Goal: Task Accomplishment & Management: Complete application form

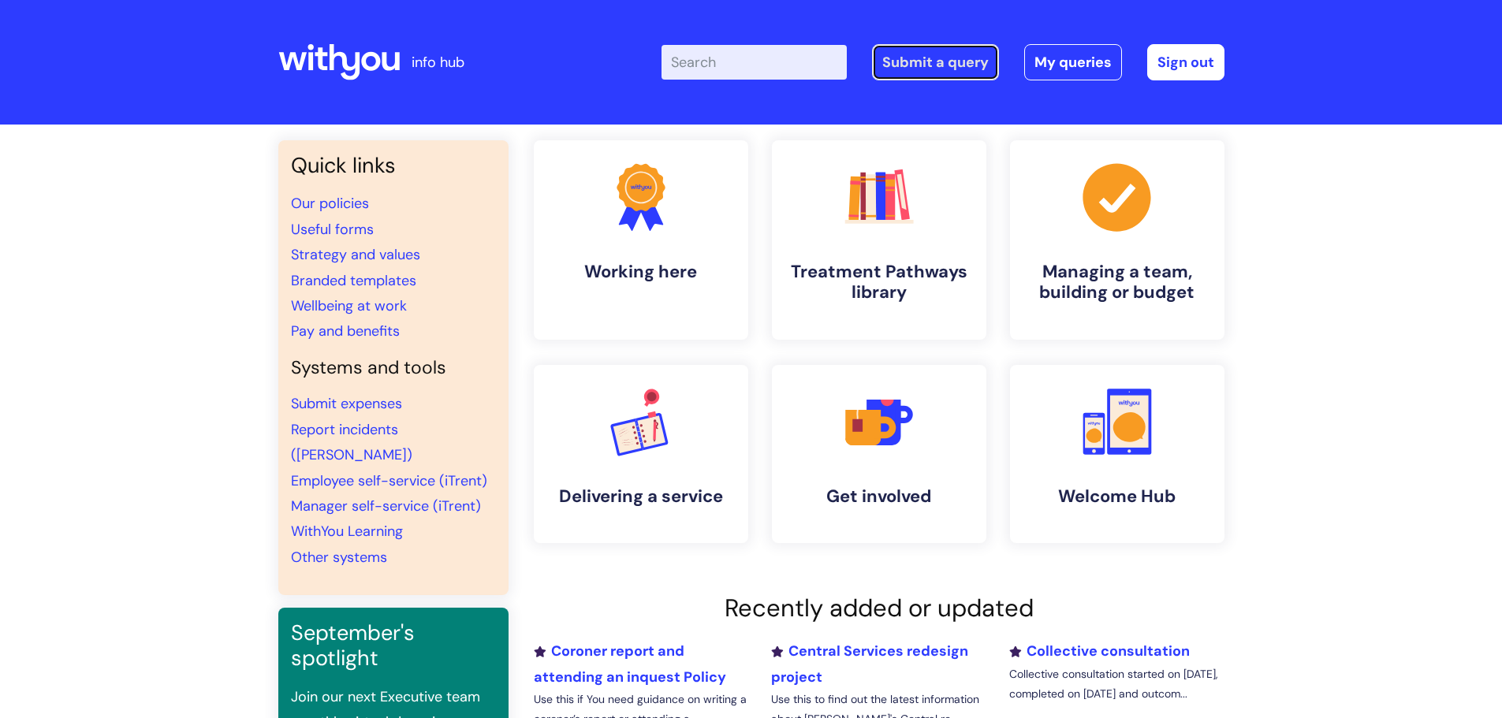
click at [938, 54] on link "Submit a query" at bounding box center [935, 62] width 127 height 36
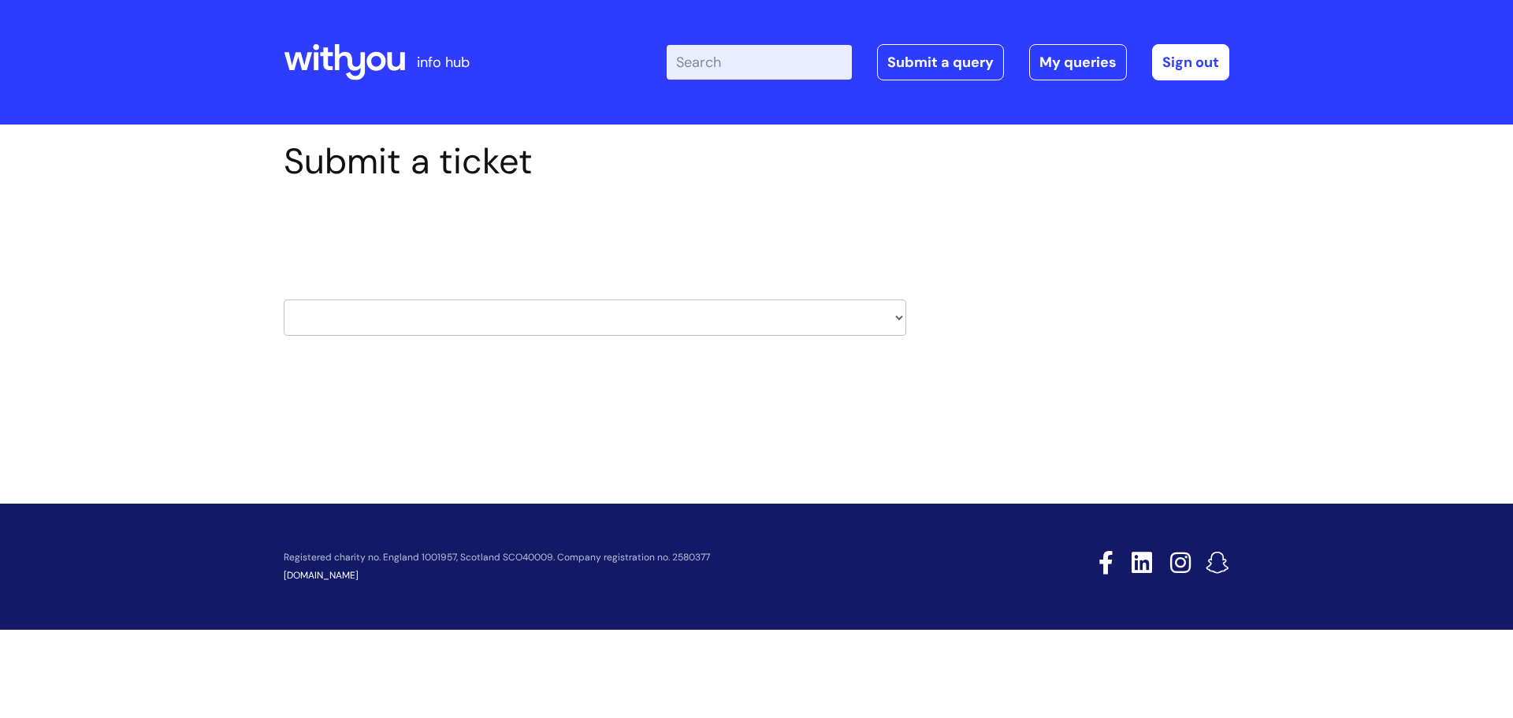
click at [376, 321] on select "HR / People IT and Support Clinical Drug Alerts Finance Accounts Data Support T…" at bounding box center [595, 318] width 623 height 36
select select "it_and_support"
click at [284, 300] on select "HR / People IT and Support Clinical Drug Alerts Finance Accounts Data Support T…" at bounding box center [595, 318] width 623 height 36
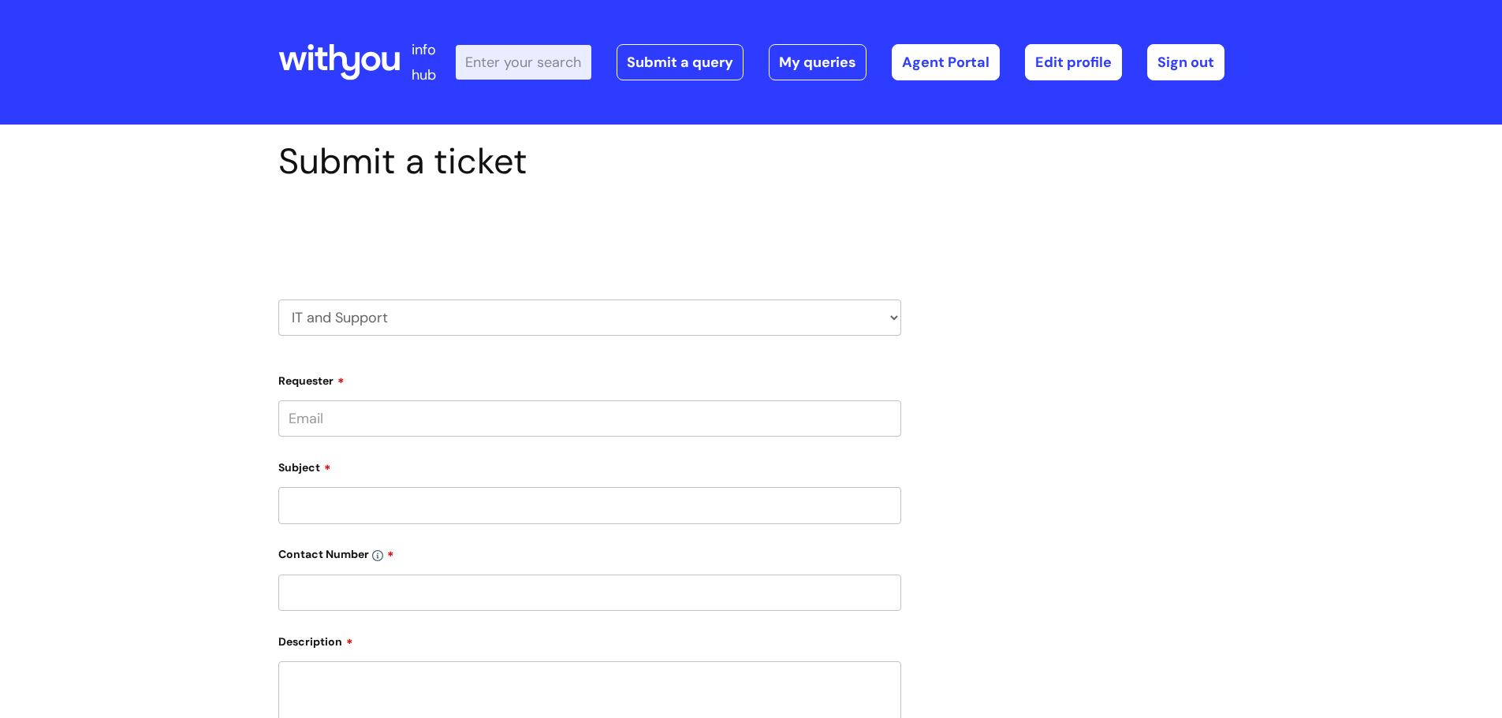
type input "suzanne.austin@wearewithyou.org.uk"
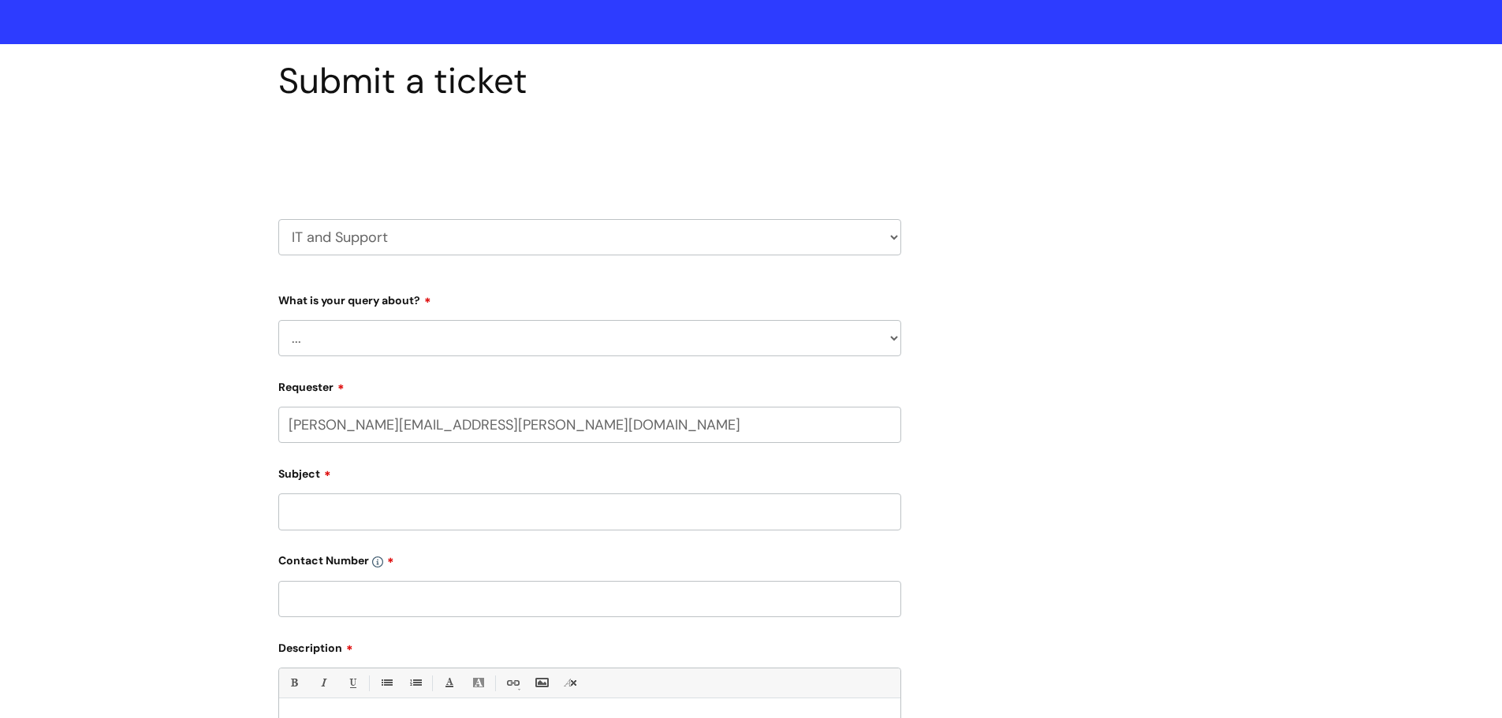
scroll to position [158, 0]
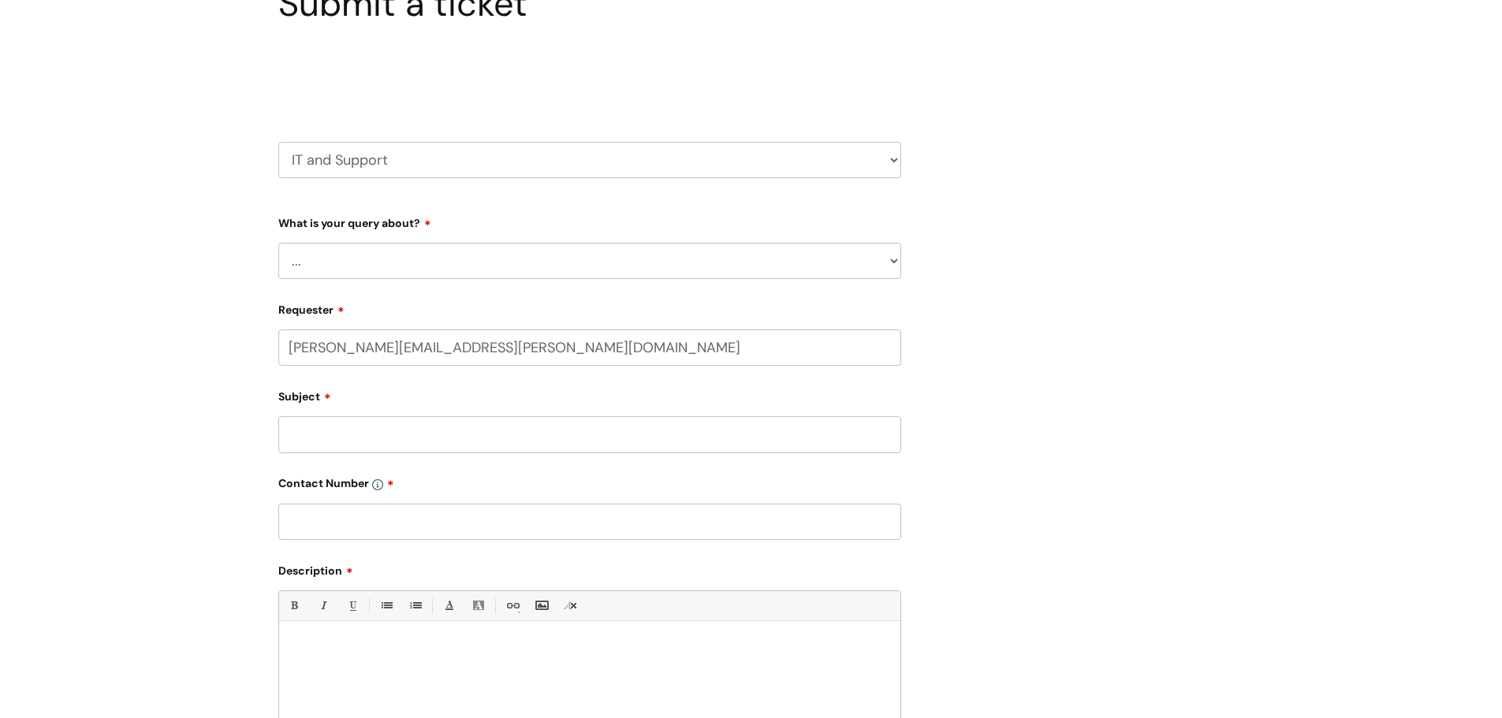
click at [312, 262] on select "... Mobile Phone Reset & MFA Accounts, Starters and Leavers IT Hardware issue I…" at bounding box center [589, 261] width 623 height 36
select select "System/software"
click at [278, 243] on select "... Mobile Phone Reset & MFA Accounts, Starters and Leavers IT Hardware issue I…" at bounding box center [589, 261] width 623 height 36
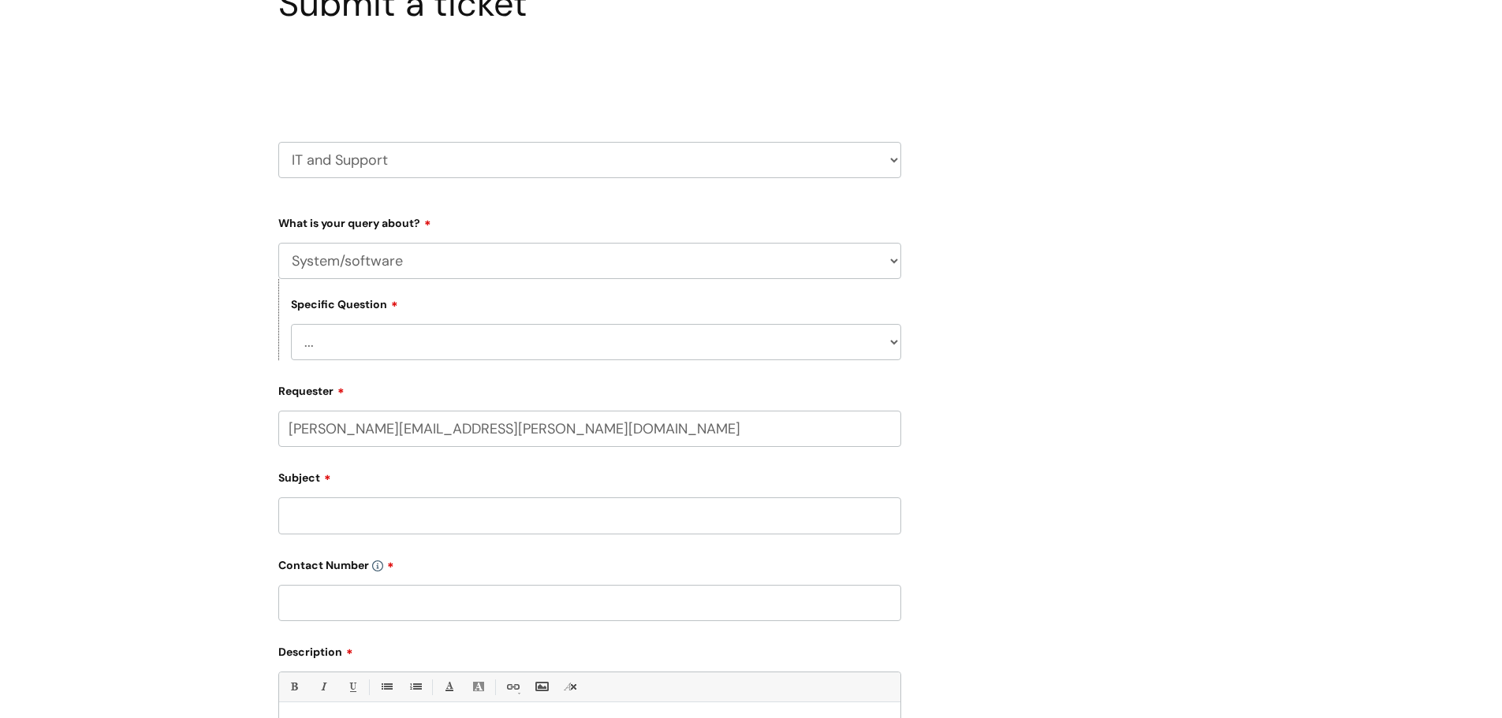
click at [314, 346] on select "... Halo PCMIS Iaptus NHS Email CJSM Email Mitel Another System Google (Workspa…" at bounding box center [596, 342] width 610 height 36
select select "Microsoft (inc Azure)"
click at [291, 324] on select "... Halo PCMIS Iaptus NHS Email CJSM Email Mitel Another System Google (Workspa…" at bounding box center [596, 342] width 610 height 36
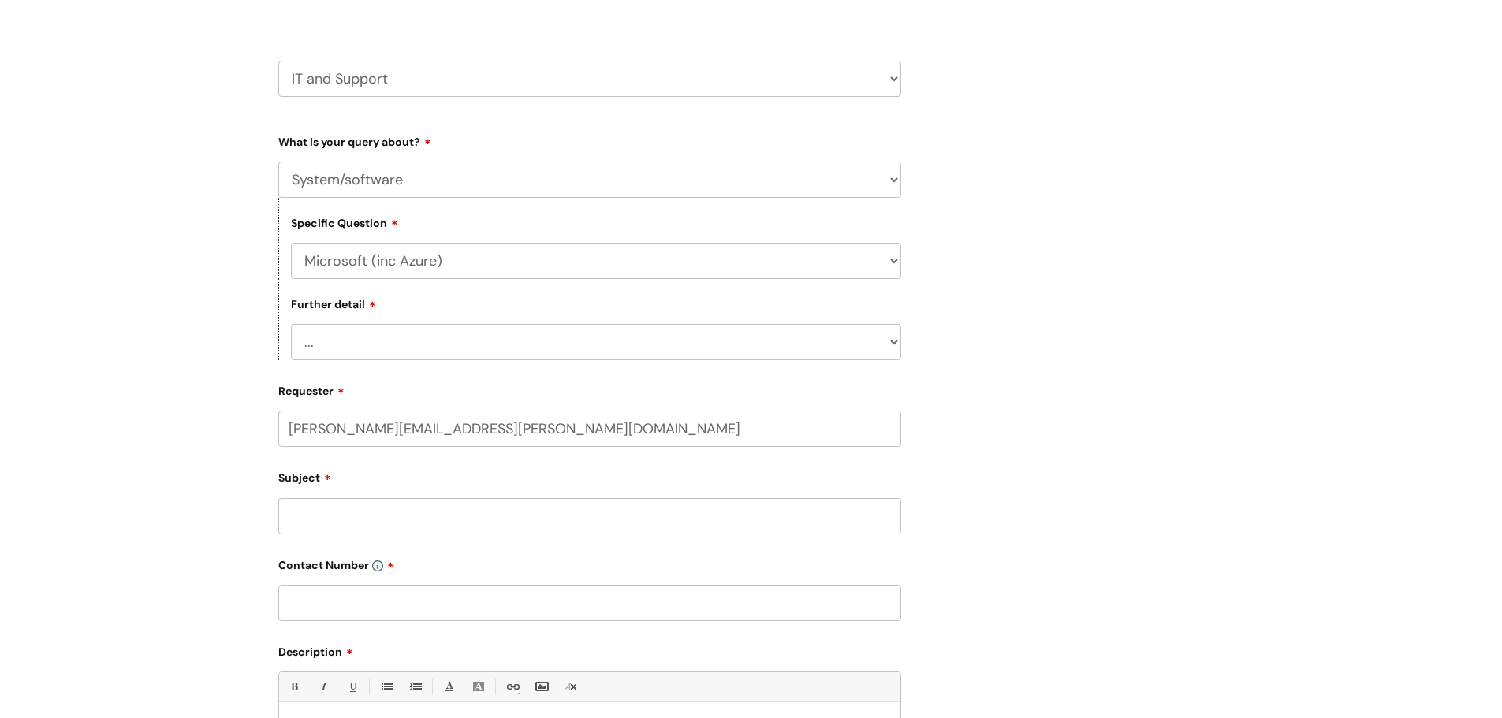
scroll to position [315, 0]
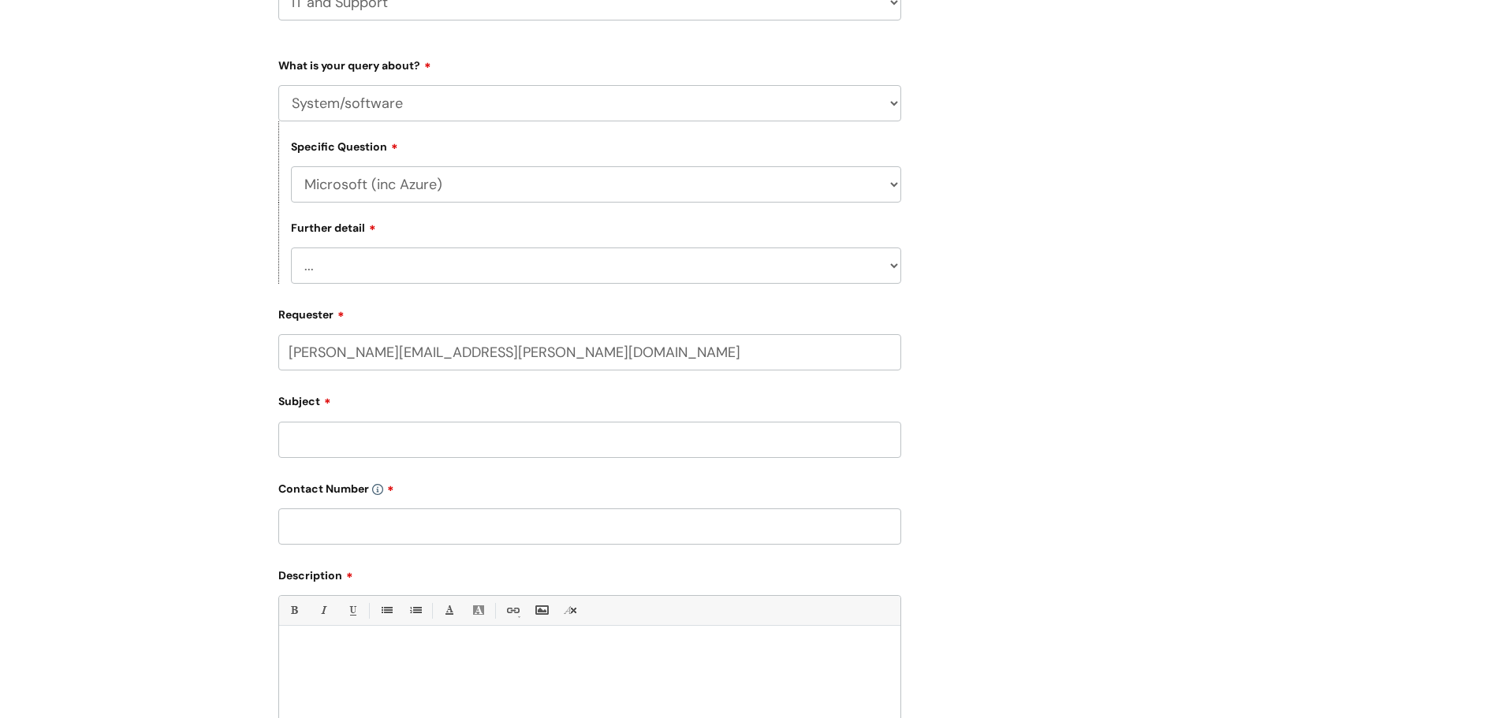
click at [333, 267] on select "... I’d like to add/remove user(s) to an Azure Group (Miro, Monday, Salesforce,…" at bounding box center [596, 266] width 610 height 36
select select "I’d like to add/remove user(s) to an Azure Group (Miro, Monday, Salesforce, PCM…"
click at [291, 248] on select "... I’d like to add/remove user(s) to an Azure Group (Miro, Monday, Salesforce,…" at bounding box center [596, 266] width 610 height 36
click at [336, 445] on input "Subject" at bounding box center [589, 440] width 623 height 36
type input "PCMIS Azure Group"
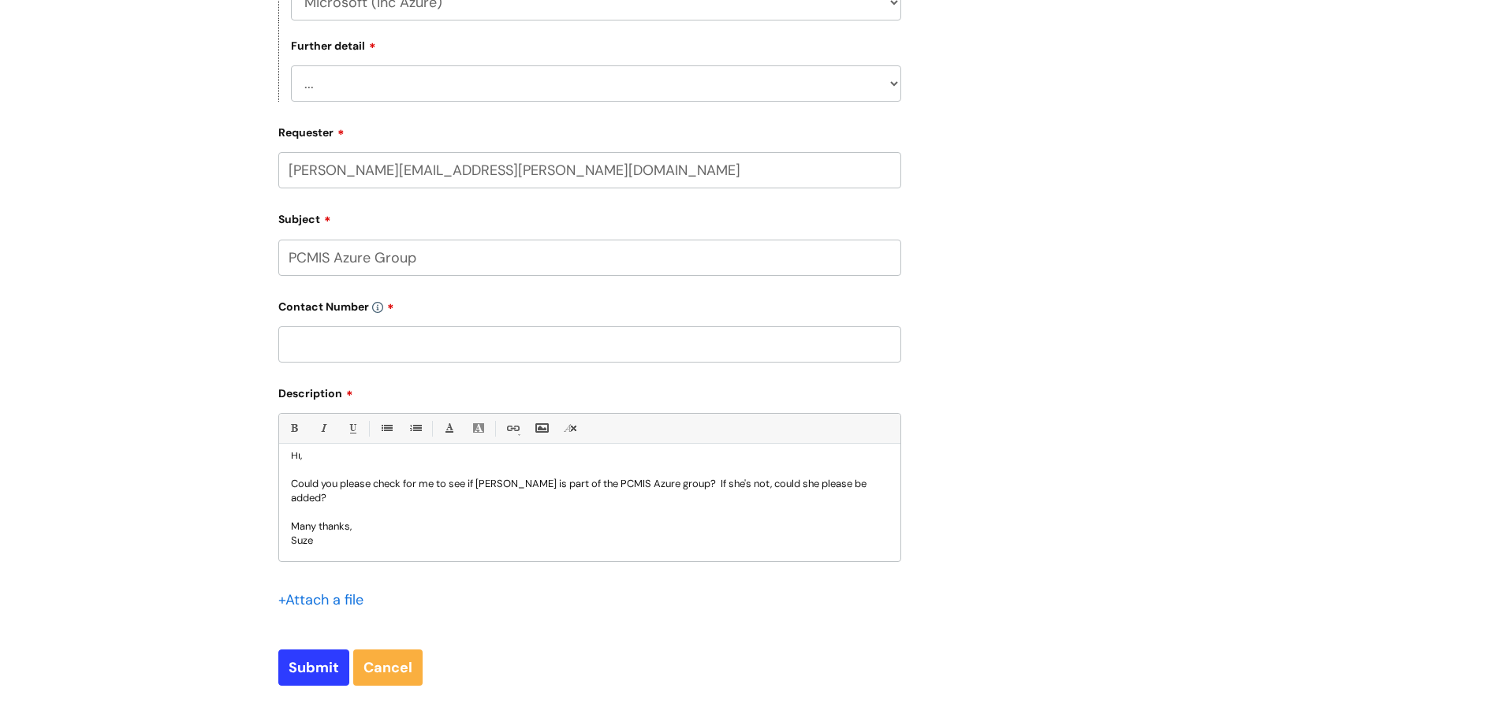
scroll to position [498, 0]
click at [305, 667] on input "Submit" at bounding box center [313, 667] width 71 height 36
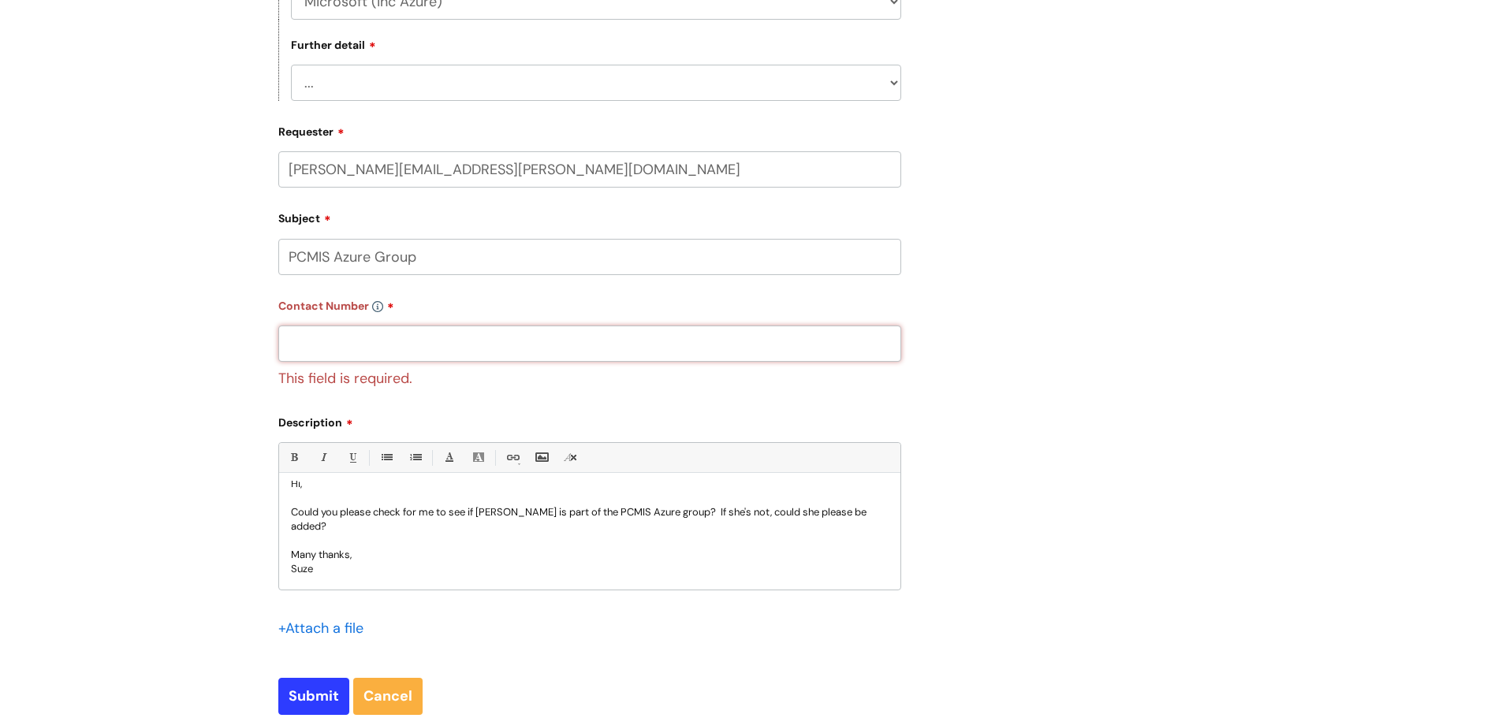
click at [340, 344] on input "text" at bounding box center [589, 344] width 623 height 36
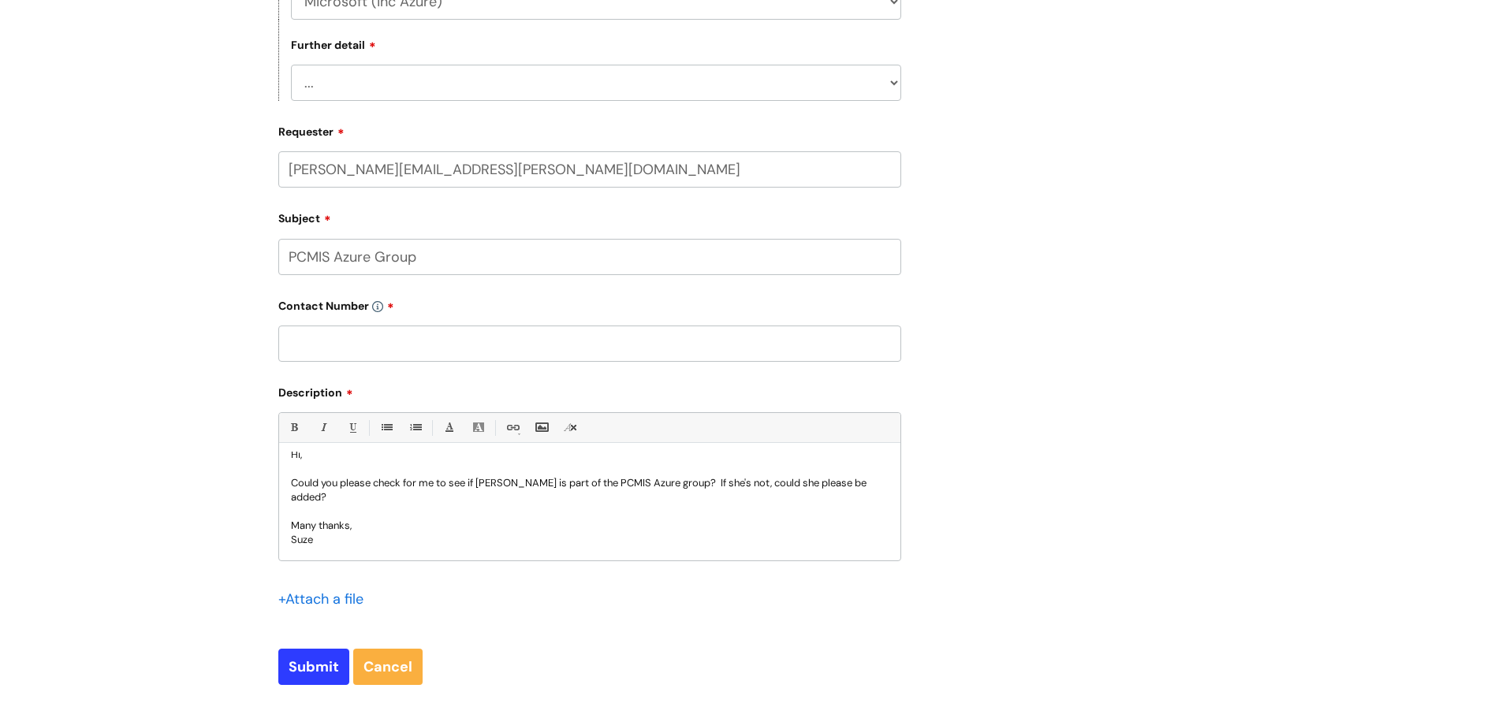
click at [376, 349] on input "text" at bounding box center [589, 344] width 623 height 36
paste input "07855 005795"
type input "07855 005795"
click at [318, 668] on input "Submit" at bounding box center [313, 667] width 71 height 36
type input "Please Wait..."
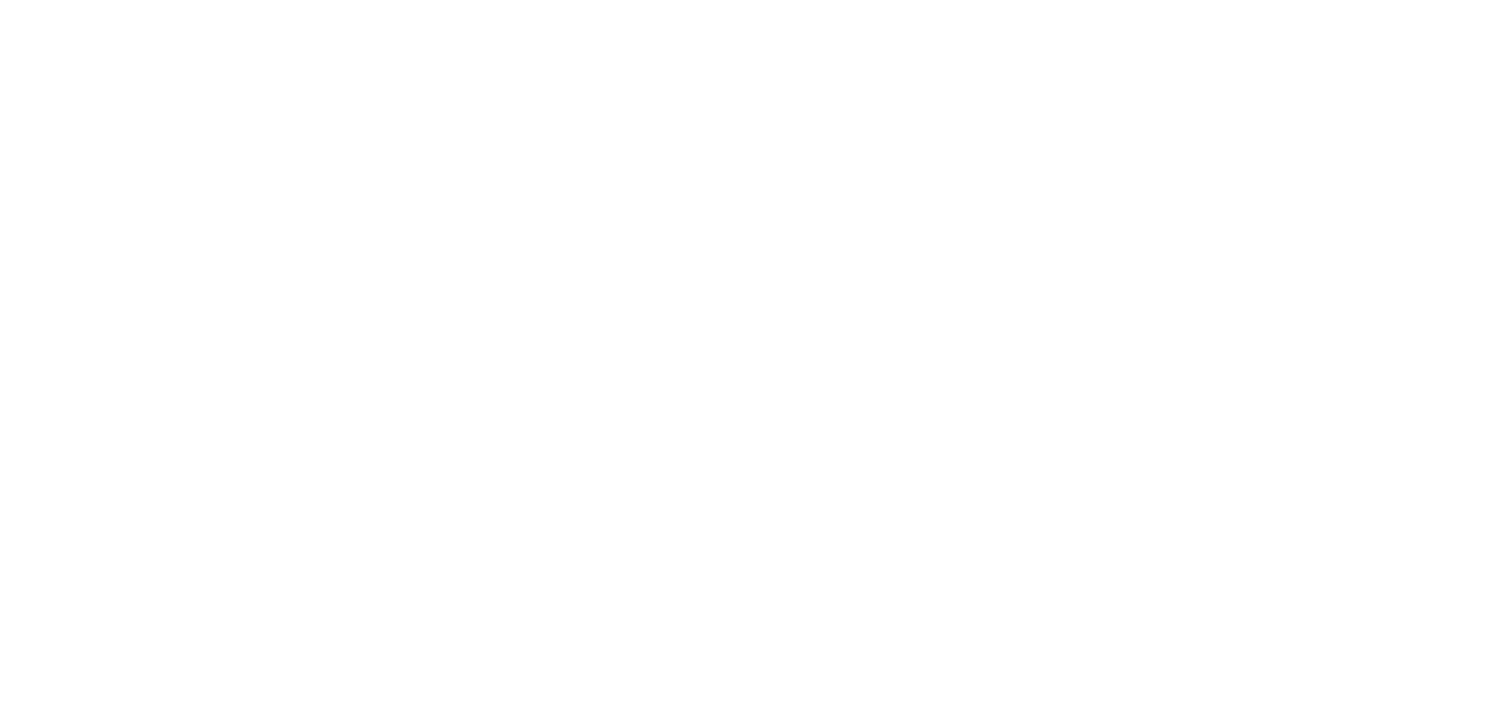
select select "System/software"
select select "Microsoft (inc Azure)"
select select "I’d like to add/remove user(s) to an Azure Group (Miro, Monday, Salesforce, PCM…"
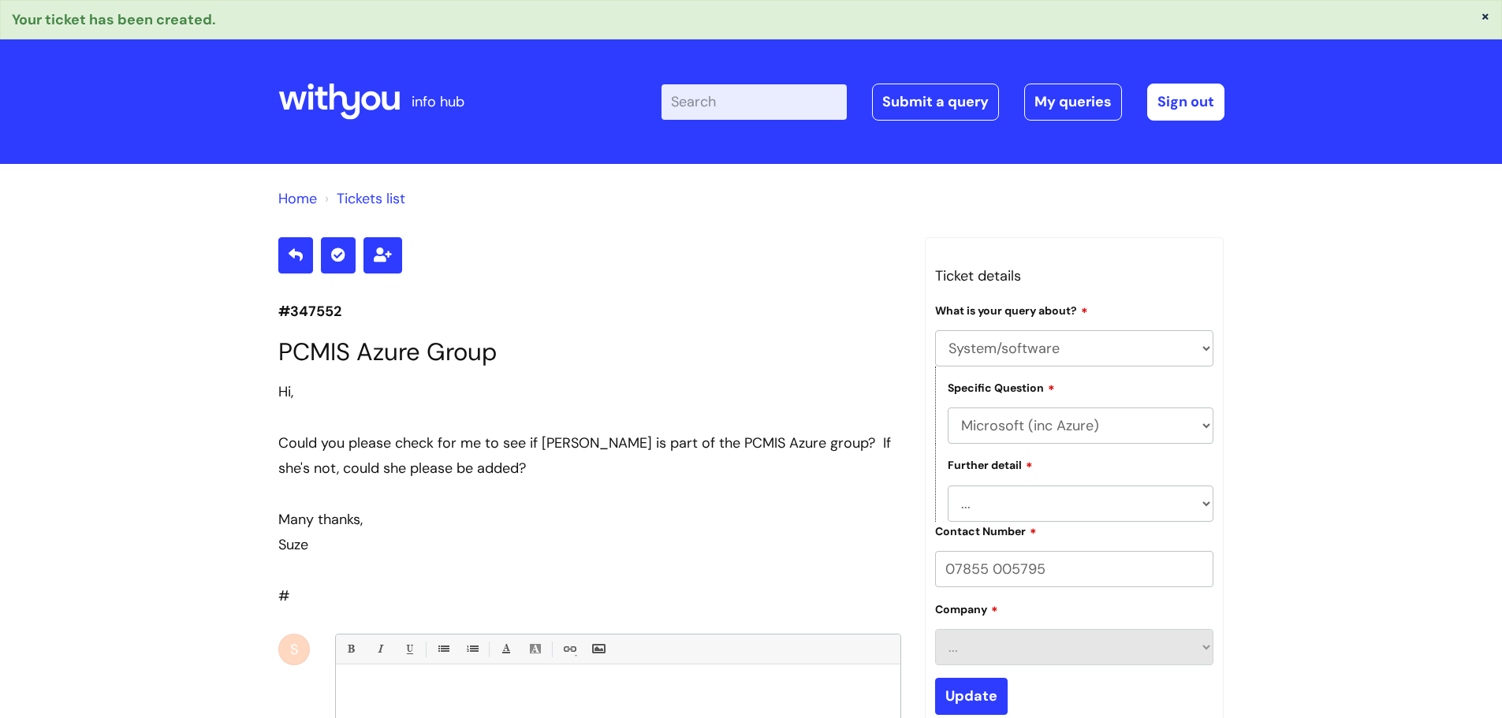
click at [298, 99] on icon at bounding box center [338, 102] width 121 height 38
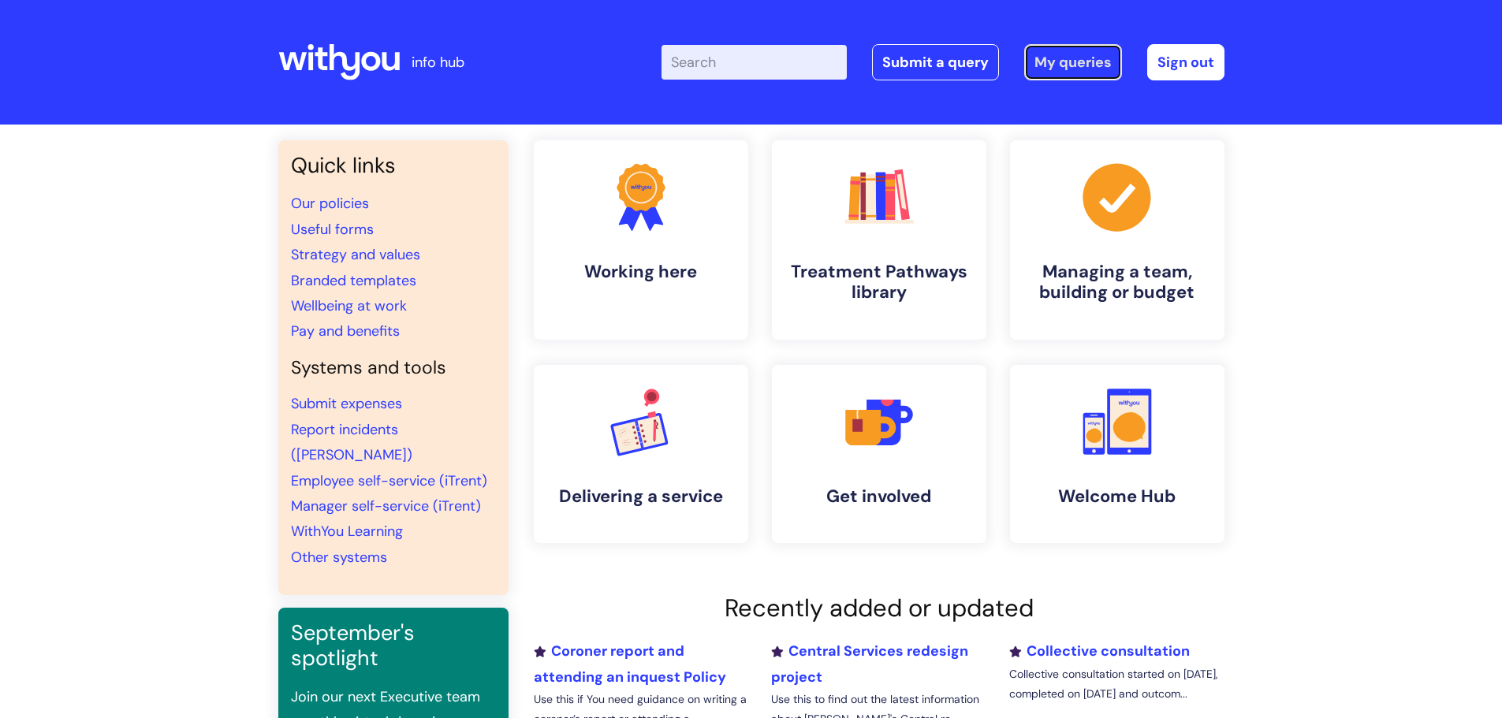
click at [1057, 69] on link "My queries" at bounding box center [1073, 62] width 98 height 36
